Goal: Navigation & Orientation: Find specific page/section

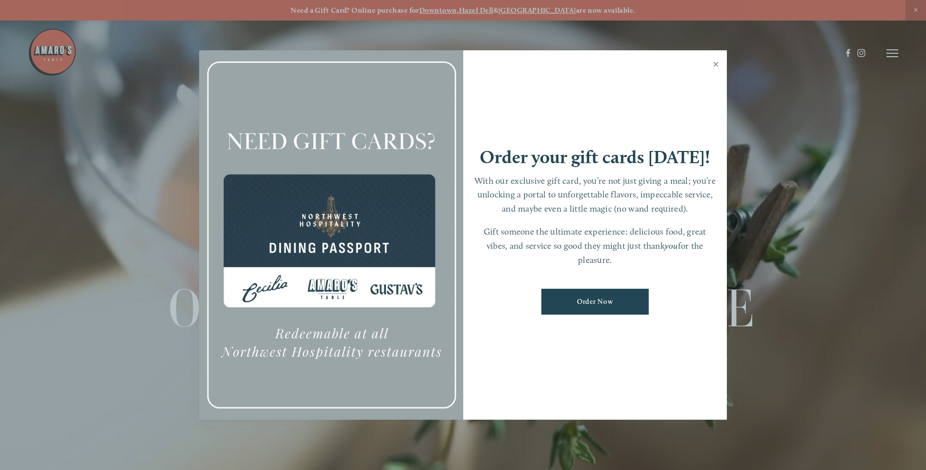
drag, startPoint x: 713, startPoint y: 62, endPoint x: 852, endPoint y: 62, distance: 139.1
click at [717, 62] on link "Close" at bounding box center [715, 65] width 19 height 27
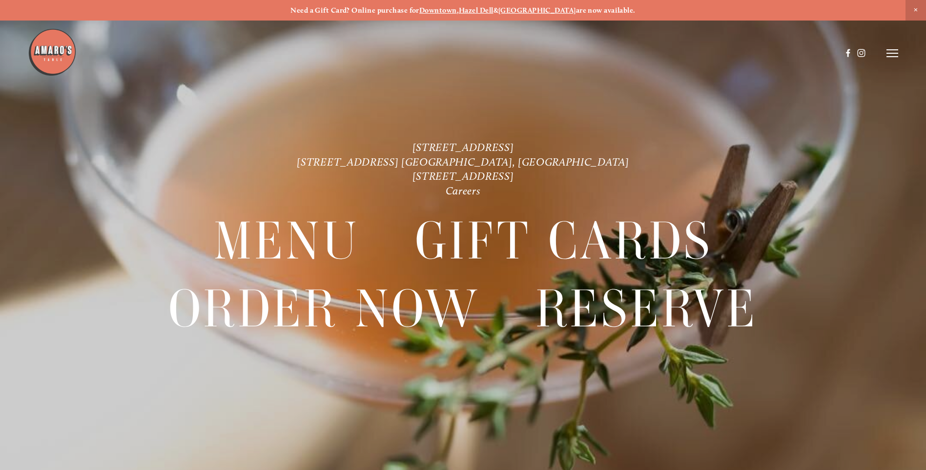
drag, startPoint x: 901, startPoint y: 60, endPoint x: 897, endPoint y: 58, distance: 5.0
click at [900, 60] on div at bounding box center [463, 235] width 926 height 470
click at [896, 57] on line at bounding box center [893, 57] width 12 height 0
click at [687, 52] on span "Menu" at bounding box center [689, 52] width 20 height 9
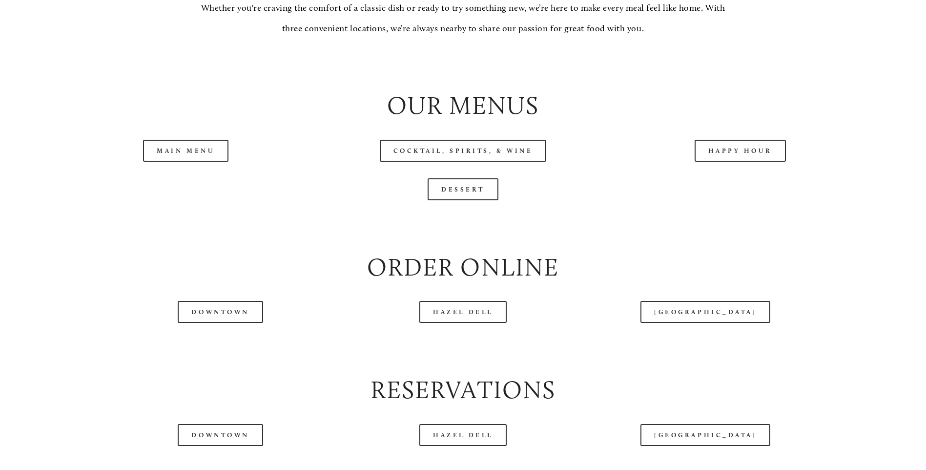
scroll to position [1172, 0]
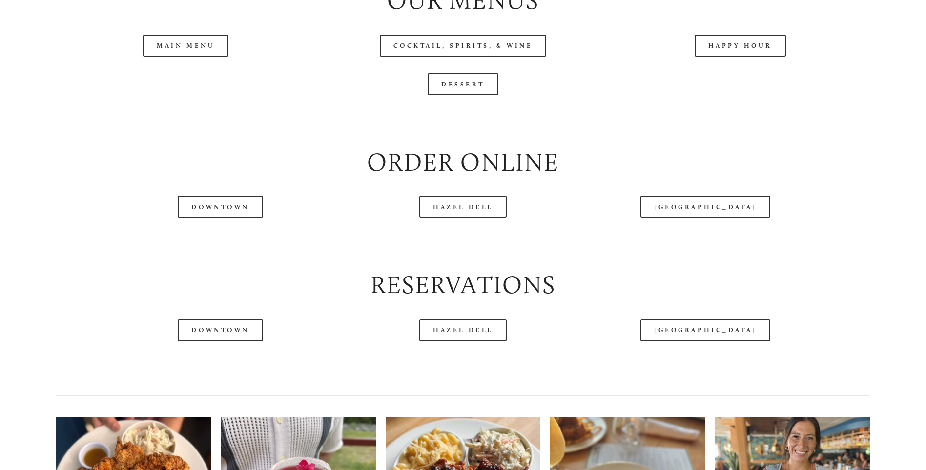
click at [198, 75] on header "Menu Order Now Visit Gallery 0" at bounding box center [463, 29] width 870 height 106
click at [193, 81] on header "Menu Order Now Visit Gallery 0" at bounding box center [463, 29] width 870 height 106
click at [200, 80] on header "Menu Order Now Visit Gallery 0" at bounding box center [463, 29] width 870 height 106
click at [199, 57] on link "Main Menu" at bounding box center [185, 46] width 85 height 22
